Goal: Check status: Check status

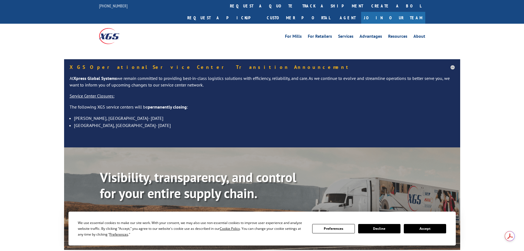
drag, startPoint x: 249, startPoint y: 6, endPoint x: 249, endPoint y: 13, distance: 7.4
click at [298, 6] on link "track a shipment" at bounding box center [332, 6] width 69 height 12
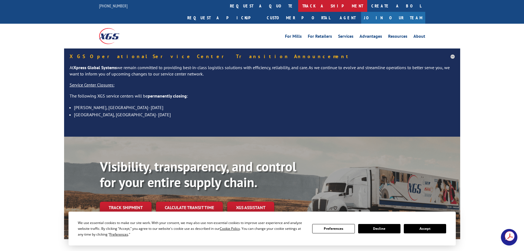
click at [298, 8] on link "track a shipment" at bounding box center [332, 6] width 69 height 12
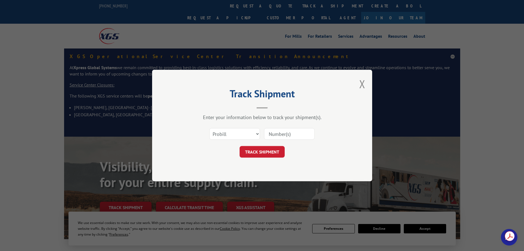
click at [284, 134] on input at bounding box center [289, 134] width 51 height 12
paste input "3367474"
type input "3367474"
click at [266, 157] on button "TRACK SHIPMENT" at bounding box center [262, 152] width 45 height 12
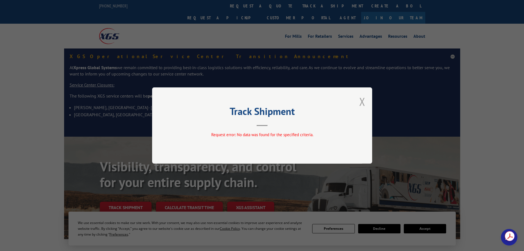
click at [364, 103] on button "Close modal" at bounding box center [363, 101] width 6 height 15
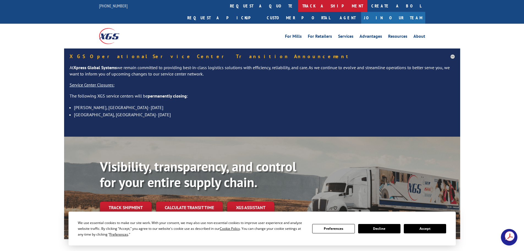
click at [298, 4] on link "track a shipment" at bounding box center [332, 6] width 69 height 12
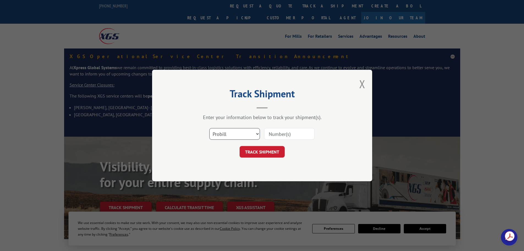
click at [222, 132] on select "Select category... Probill BOL PO" at bounding box center [235, 134] width 51 height 12
select select "bol"
click at [210, 128] on select "Select category... Probill BOL PO" at bounding box center [235, 134] width 51 height 12
click at [268, 134] on input at bounding box center [289, 134] width 51 height 12
paste input "3367474"
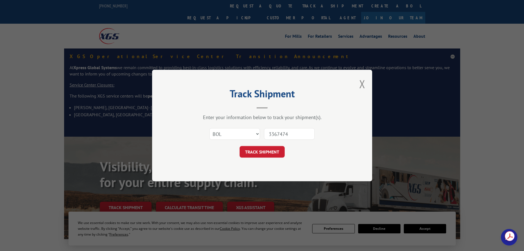
type input "3367474"
click at [260, 158] on div "Track Shipment Enter your information below to track your shipment(s). Select c…" at bounding box center [262, 125] width 220 height 111
click at [261, 155] on button "TRACK SHIPMENT" at bounding box center [262, 152] width 45 height 12
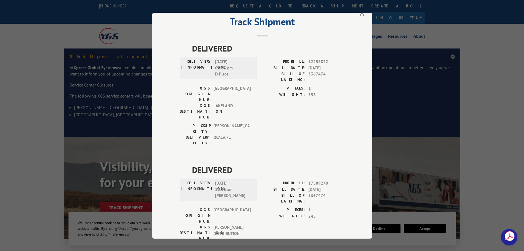
scroll to position [23, 0]
